Goal: Task Accomplishment & Management: Use online tool/utility

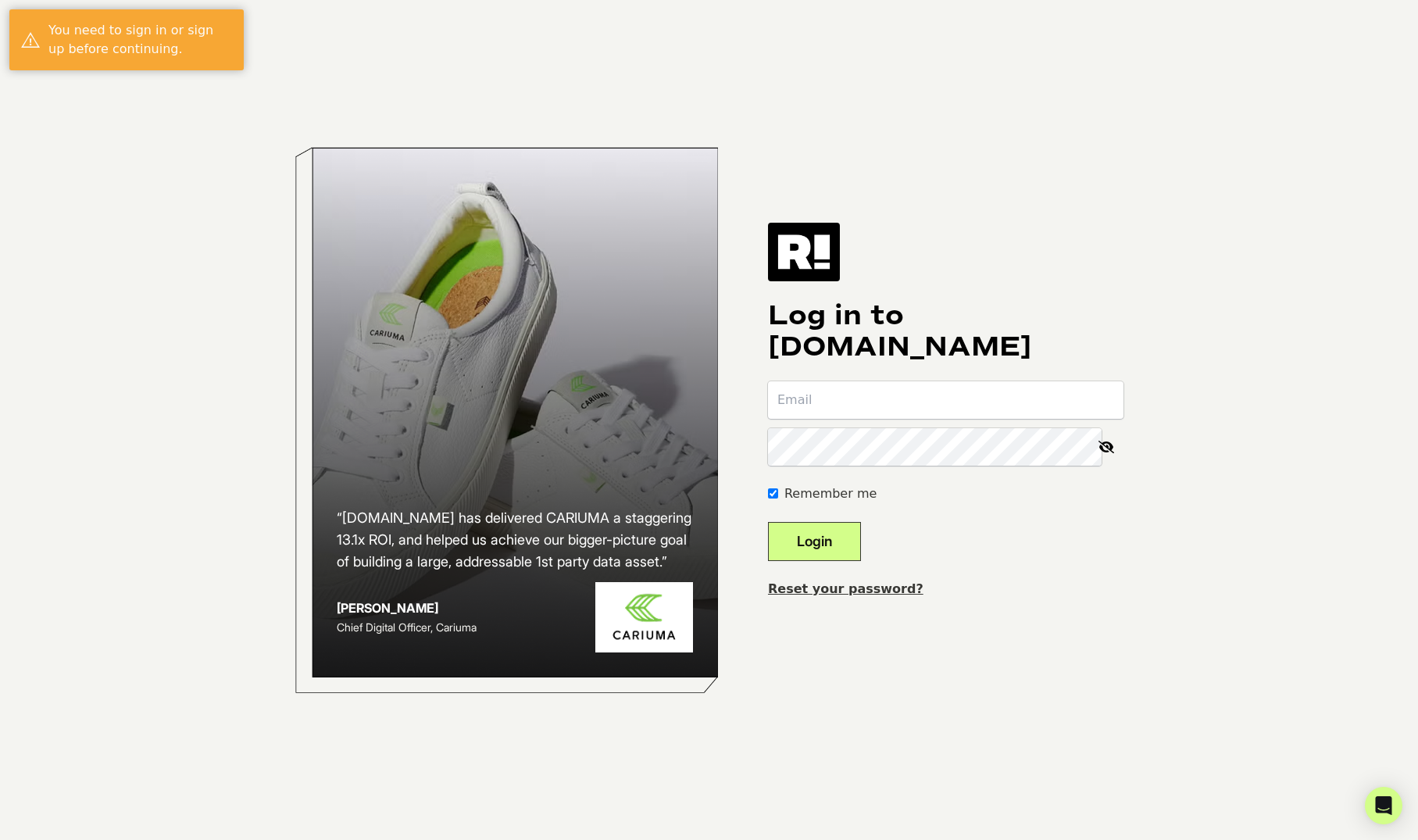
type input "[PERSON_NAME][EMAIL_ADDRESS][DOMAIN_NAME]"
click at [851, 529] on button "Login" at bounding box center [815, 541] width 93 height 39
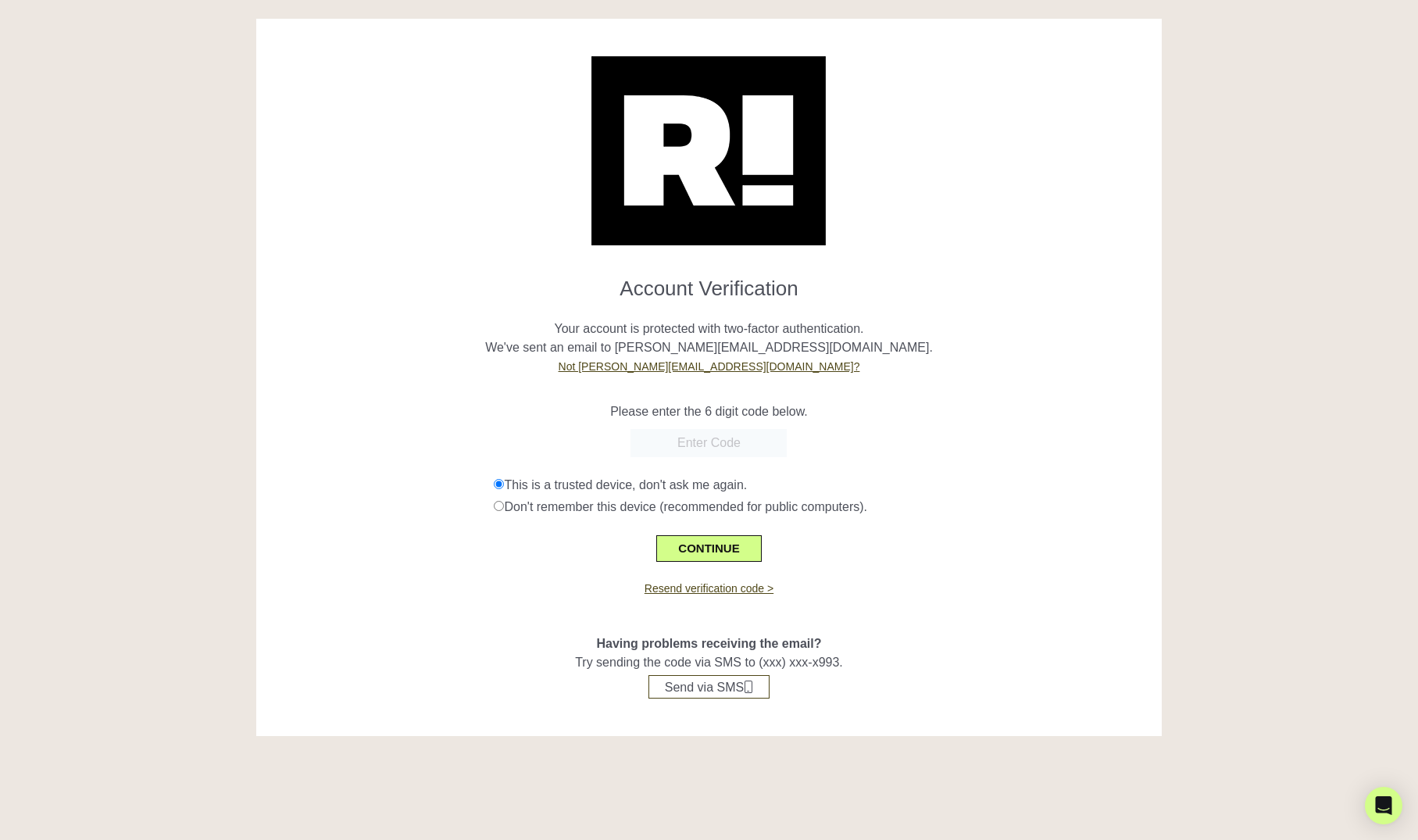
click at [709, 440] on input "text" at bounding box center [709, 443] width 157 height 28
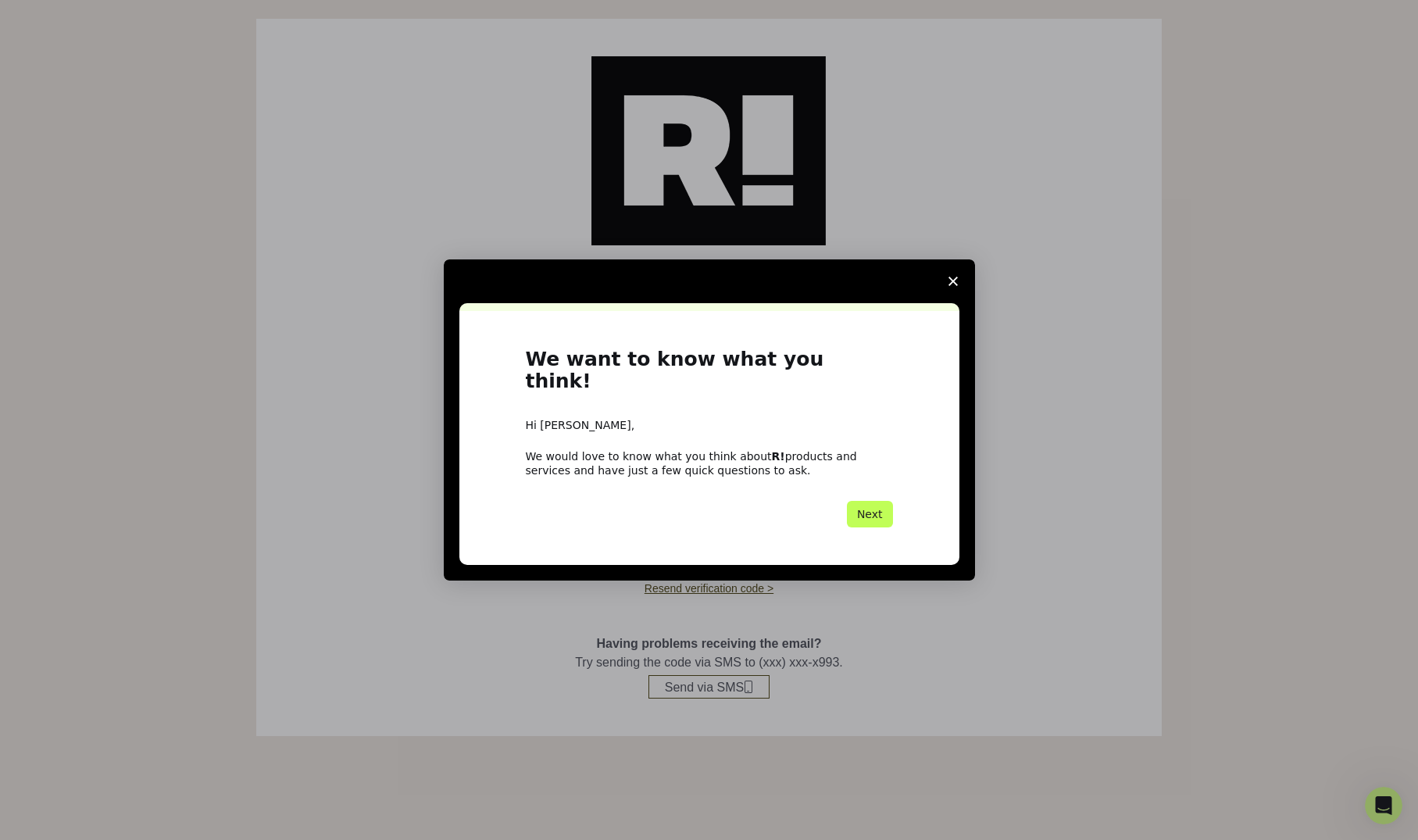
click at [871, 504] on button "Next" at bounding box center [870, 513] width 46 height 27
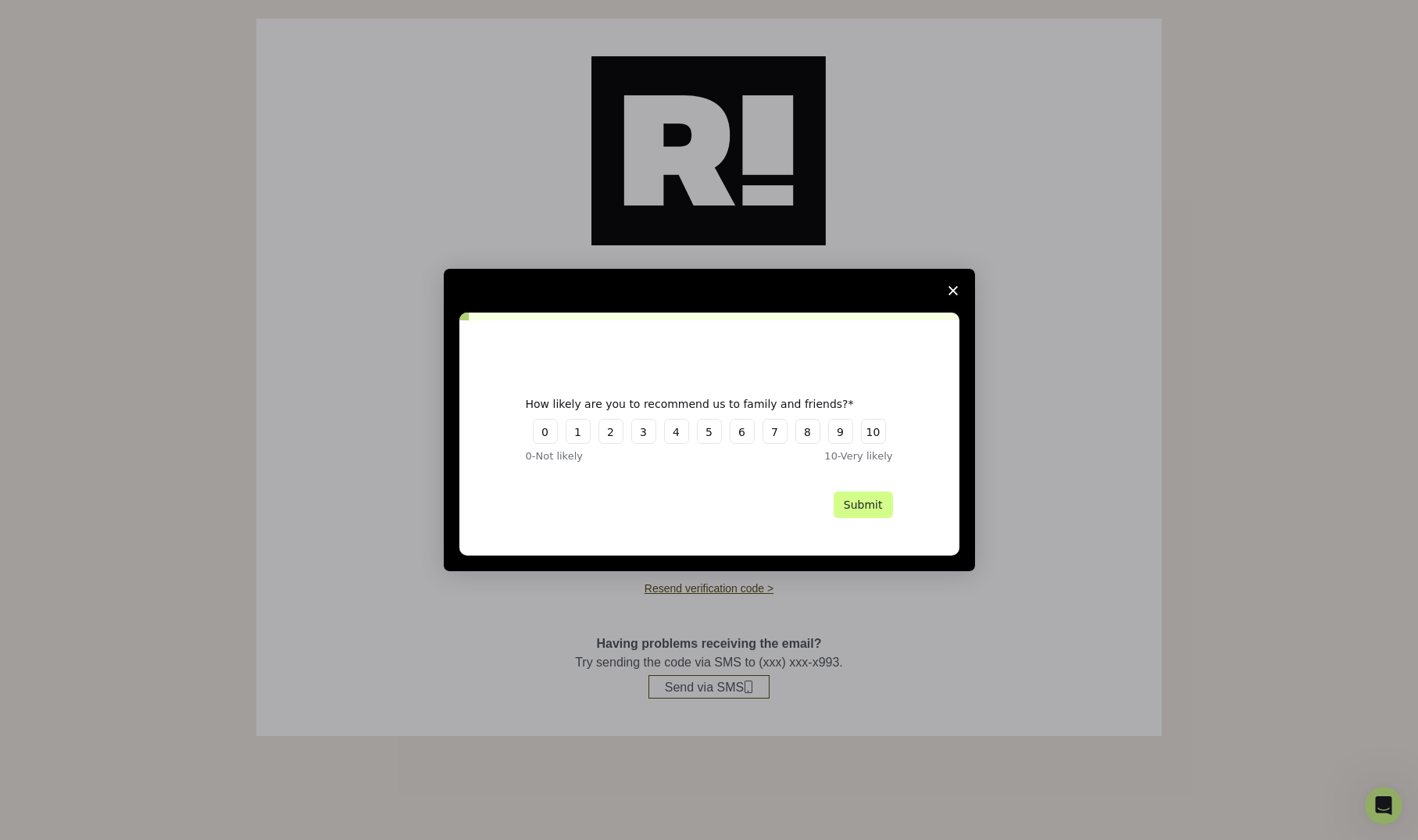
click at [957, 296] on span "Close survey" at bounding box center [953, 291] width 44 height 44
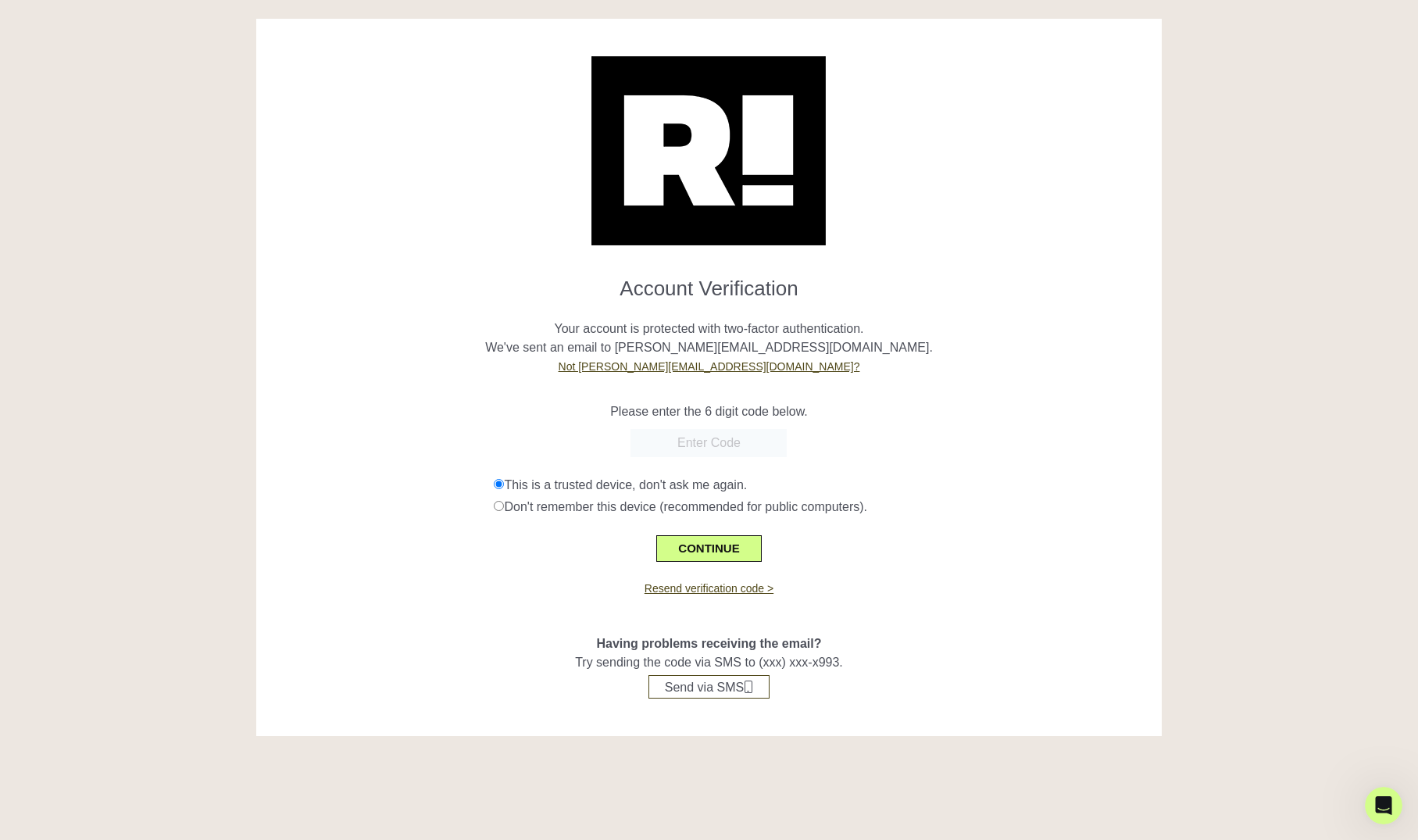
click at [675, 436] on input "text" at bounding box center [709, 443] width 157 height 28
paste input "167848"
type input "167848"
click at [690, 539] on button "CONTINUE" at bounding box center [709, 548] width 104 height 27
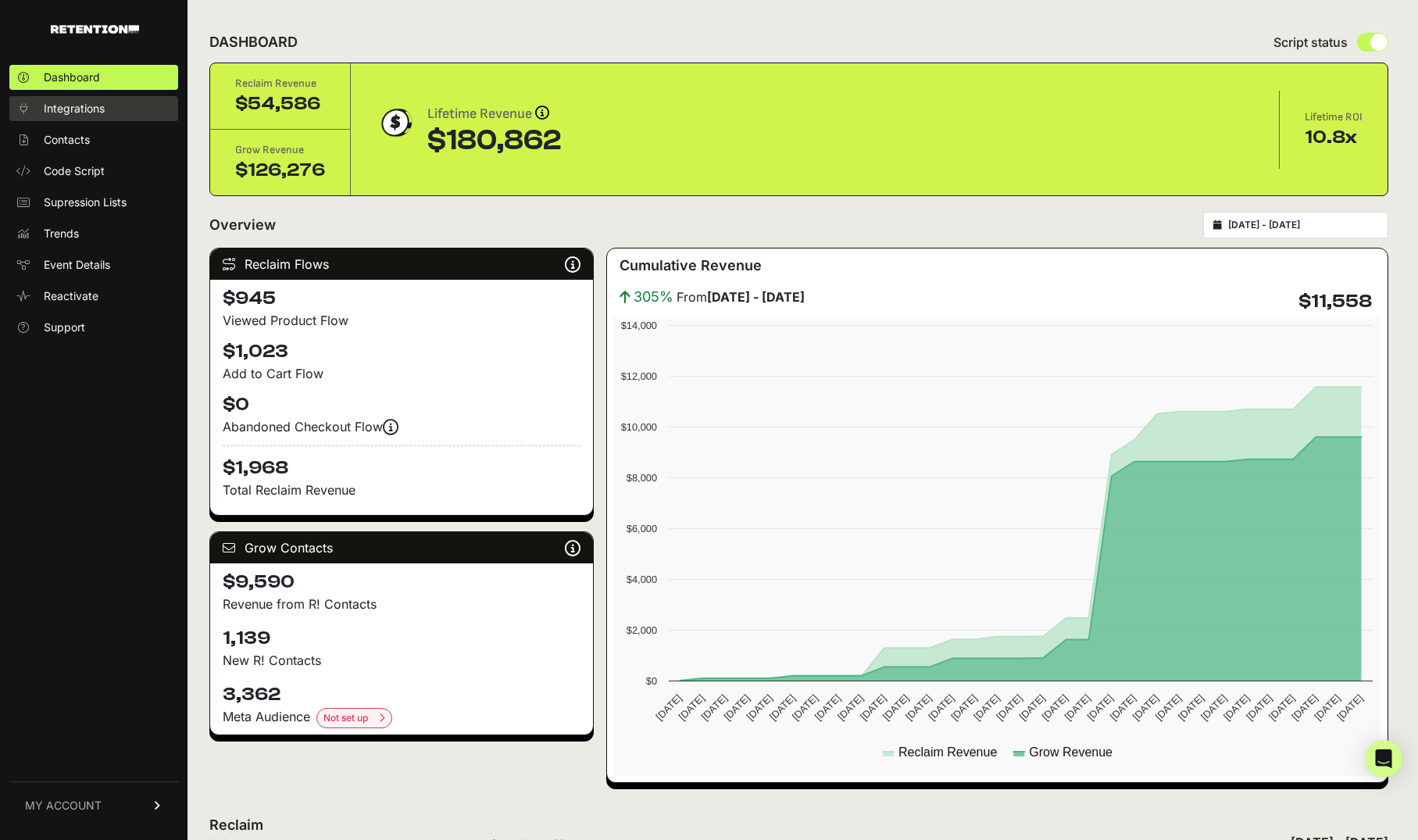
click at [87, 104] on span "Integrations" at bounding box center [74, 108] width 61 height 16
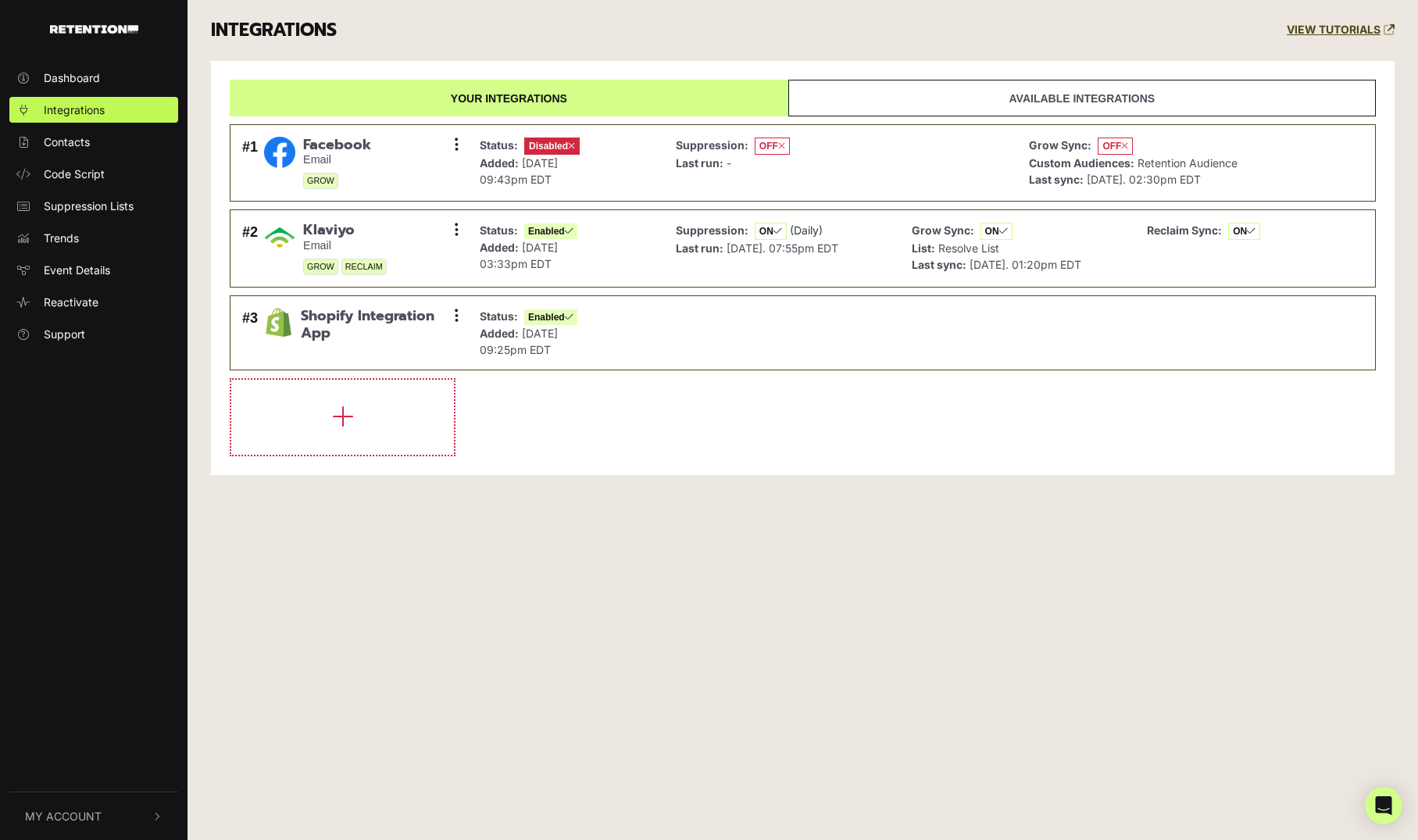
click at [580, 599] on div "Dashboard Integrations Contacts Code Script Suppression Lists Trends Event Deta…" at bounding box center [709, 420] width 1418 height 840
click at [917, 177] on div "Suppression: OFF Last run: -" at bounding box center [841, 163] width 346 height 61
click at [940, 102] on link "Available integrations" at bounding box center [1082, 98] width 588 height 37
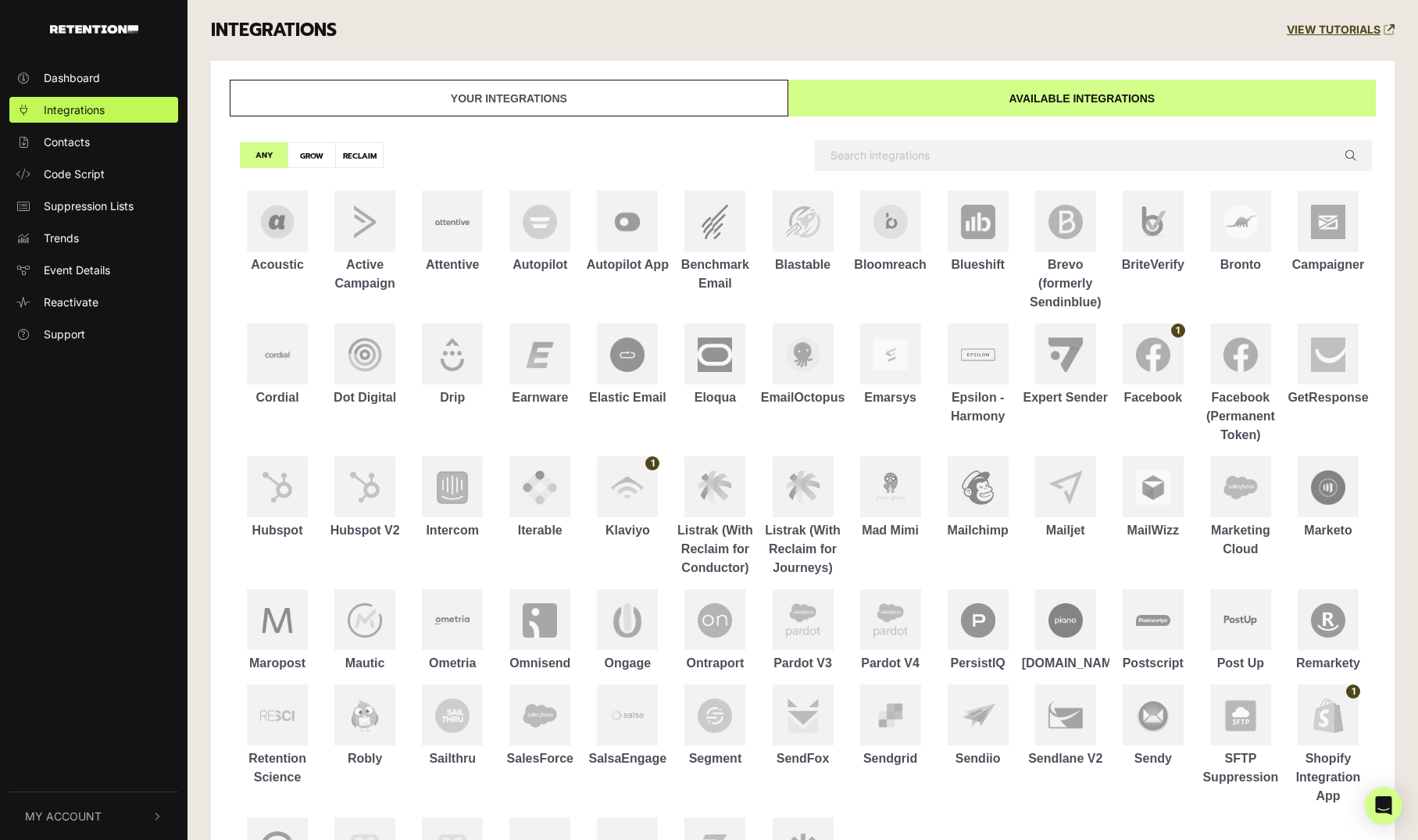
click at [317, 152] on label "GROW" at bounding box center [311, 155] width 49 height 26
radio input "true"
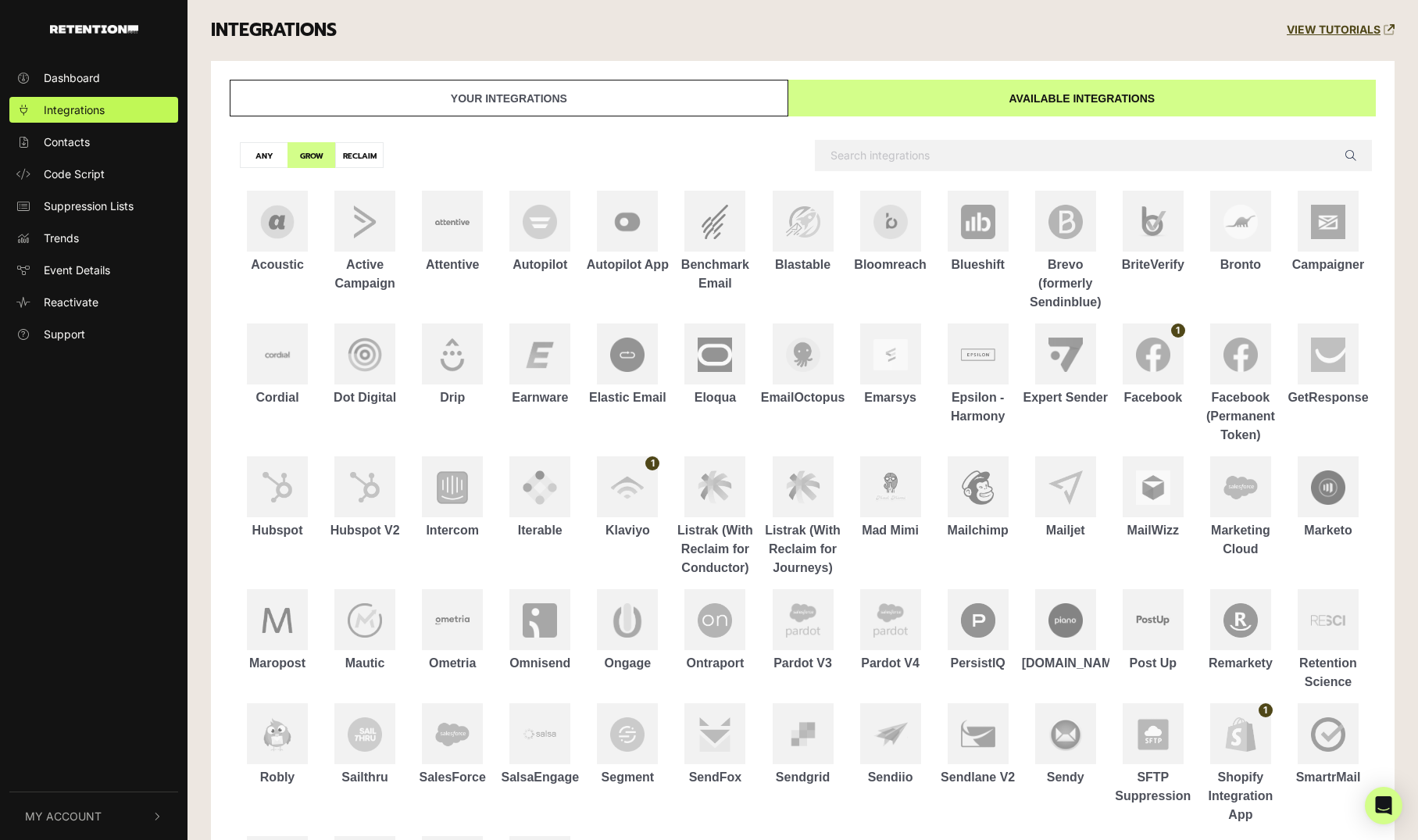
click at [365, 156] on label "RECLAIM" at bounding box center [359, 155] width 49 height 26
radio input "true"
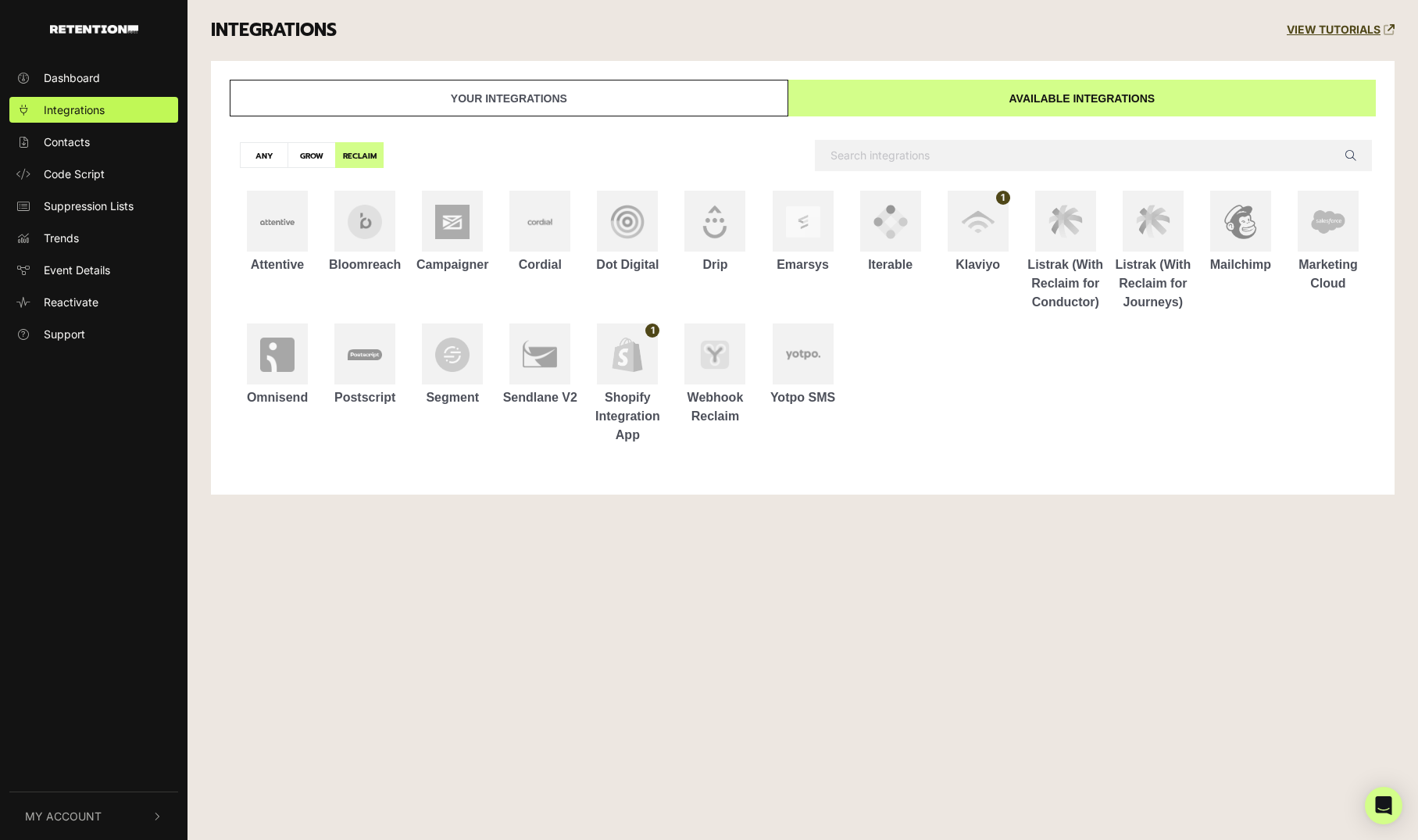
click at [303, 150] on label "GROW" at bounding box center [311, 155] width 49 height 26
radio input "true"
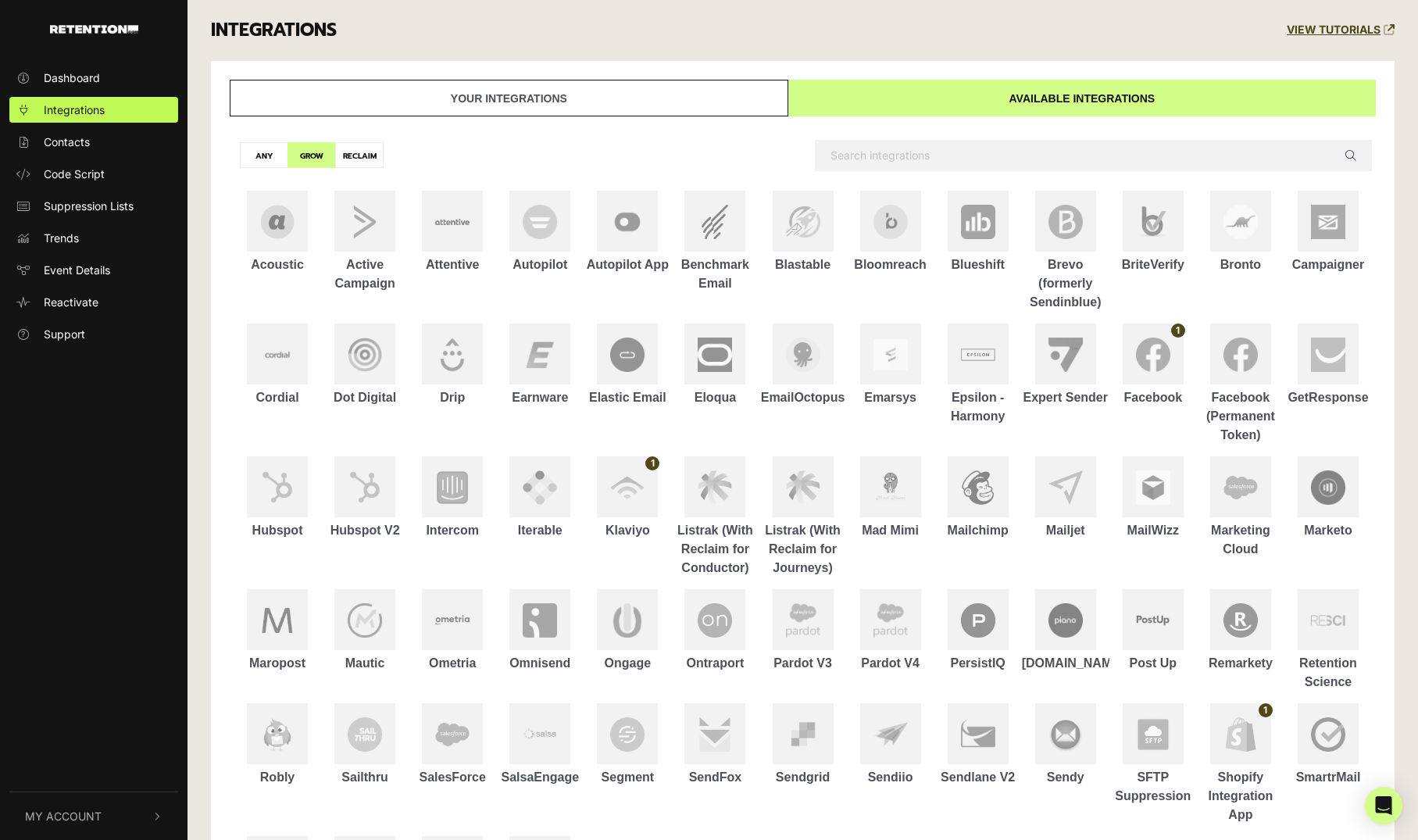
click at [360, 156] on label "RECLAIM" at bounding box center [359, 155] width 49 height 26
radio input "true"
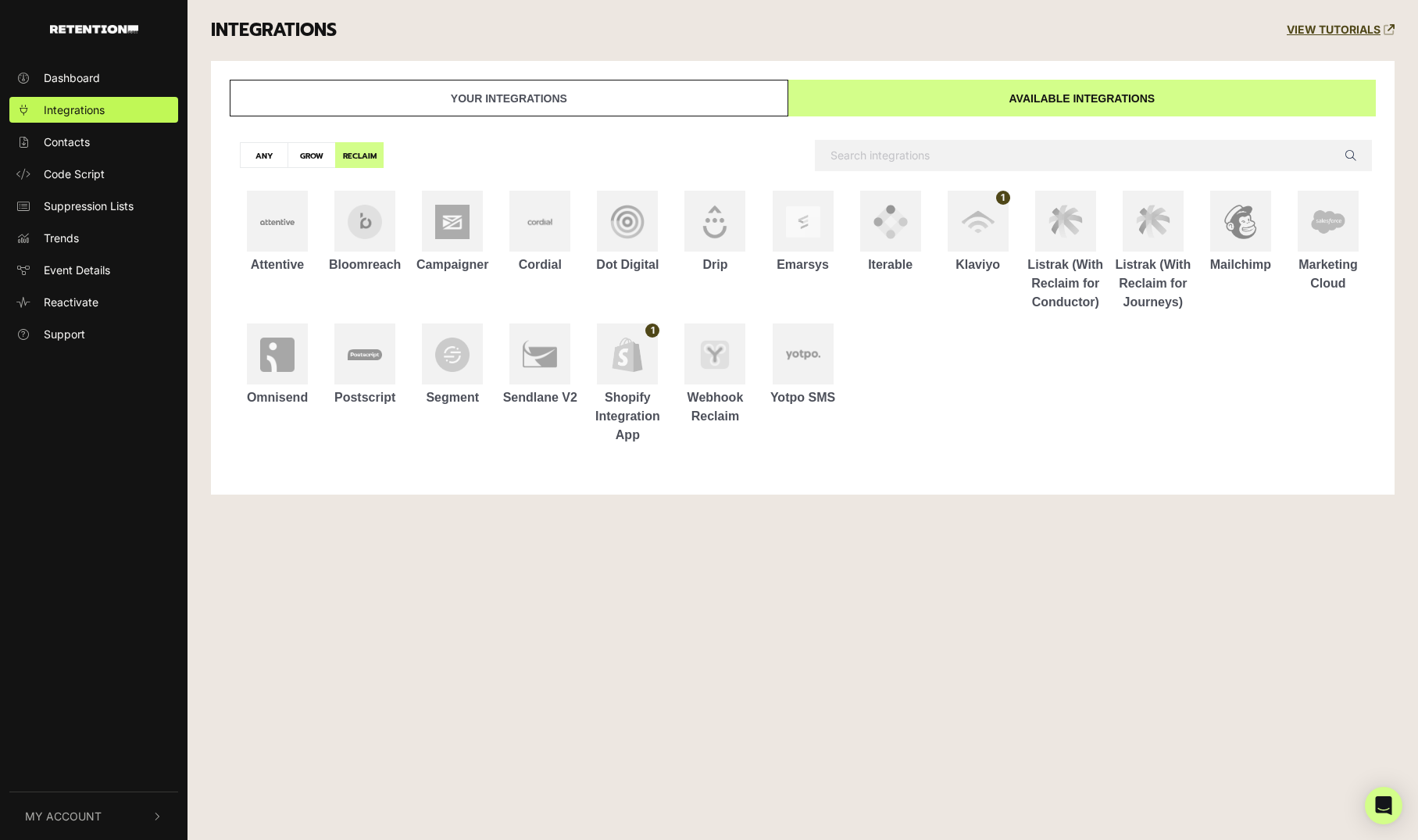
click at [311, 156] on label "GROW" at bounding box center [311, 155] width 49 height 26
radio input "true"
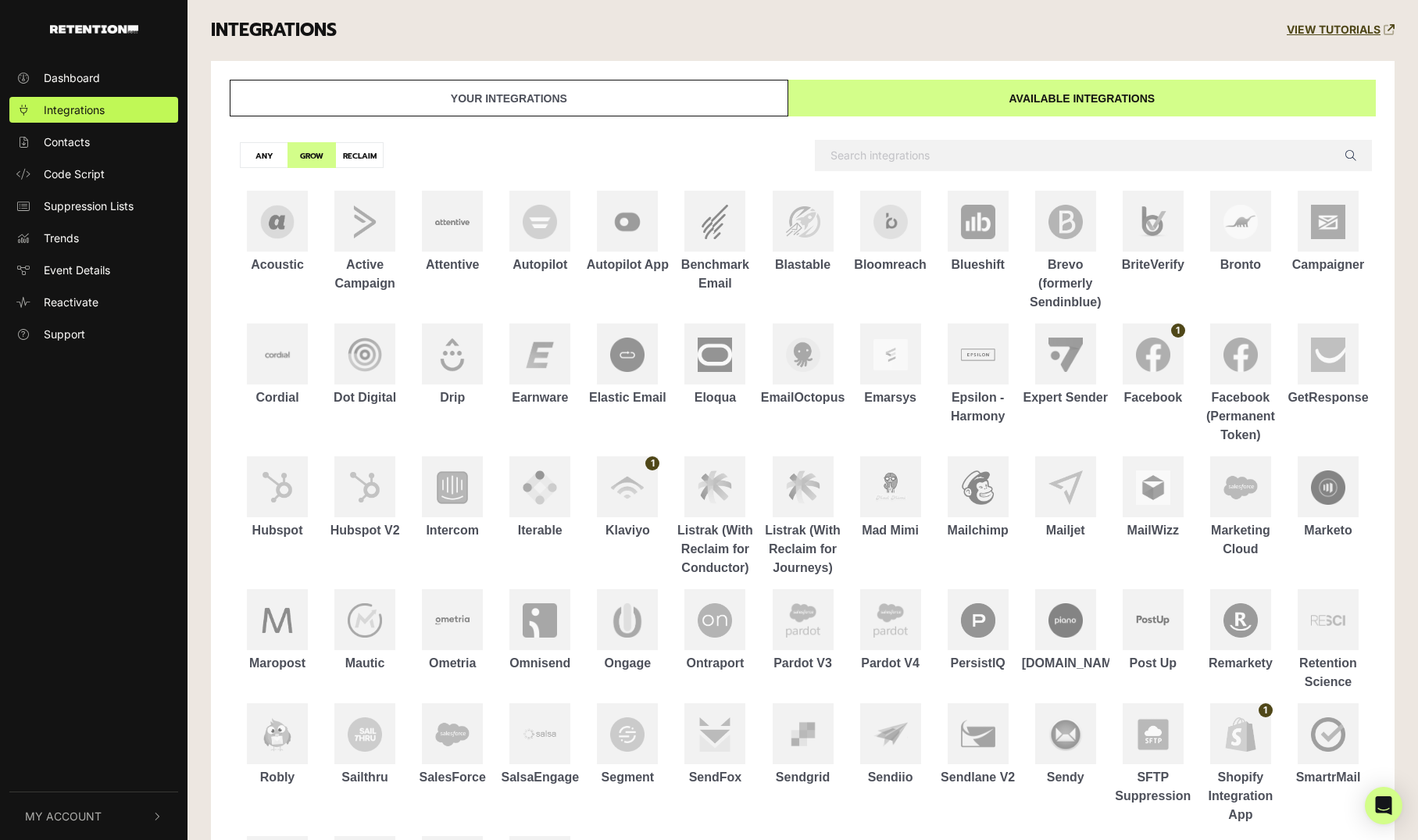
click at [558, 136] on div "ANY GROW RECLAIM Whoops! We couldn't find integrations that match your search. …" at bounding box center [803, 543] width 1170 height 853
click at [268, 146] on label "ANY" at bounding box center [264, 155] width 49 height 26
radio input "true"
